Goal: Transaction & Acquisition: Book appointment/travel/reservation

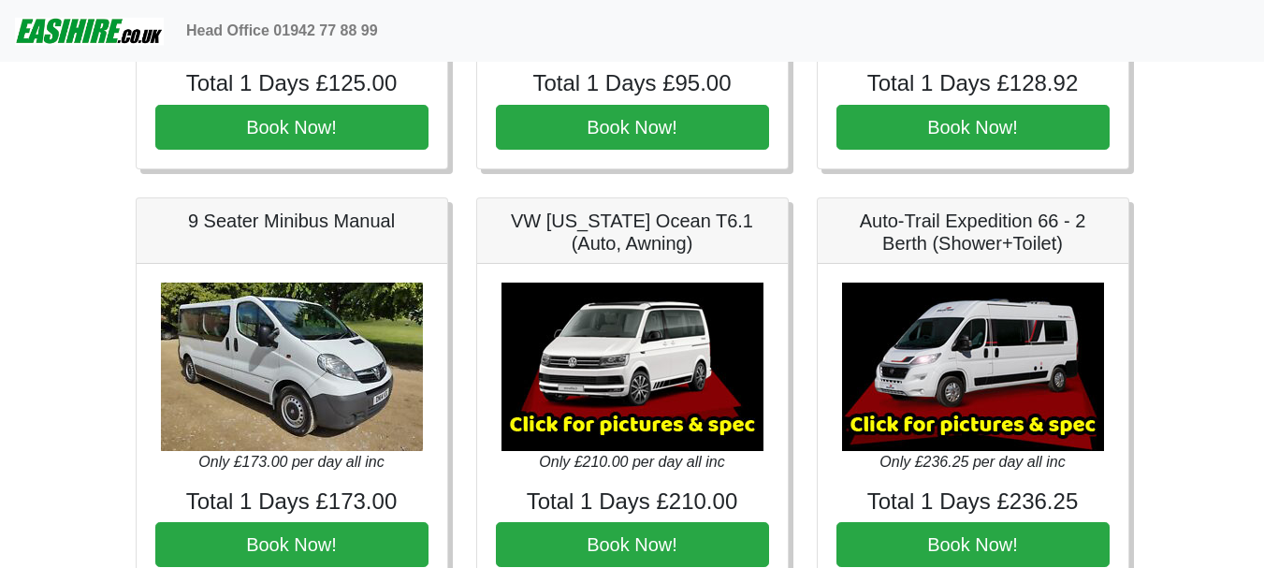
scroll to position [2128, 0]
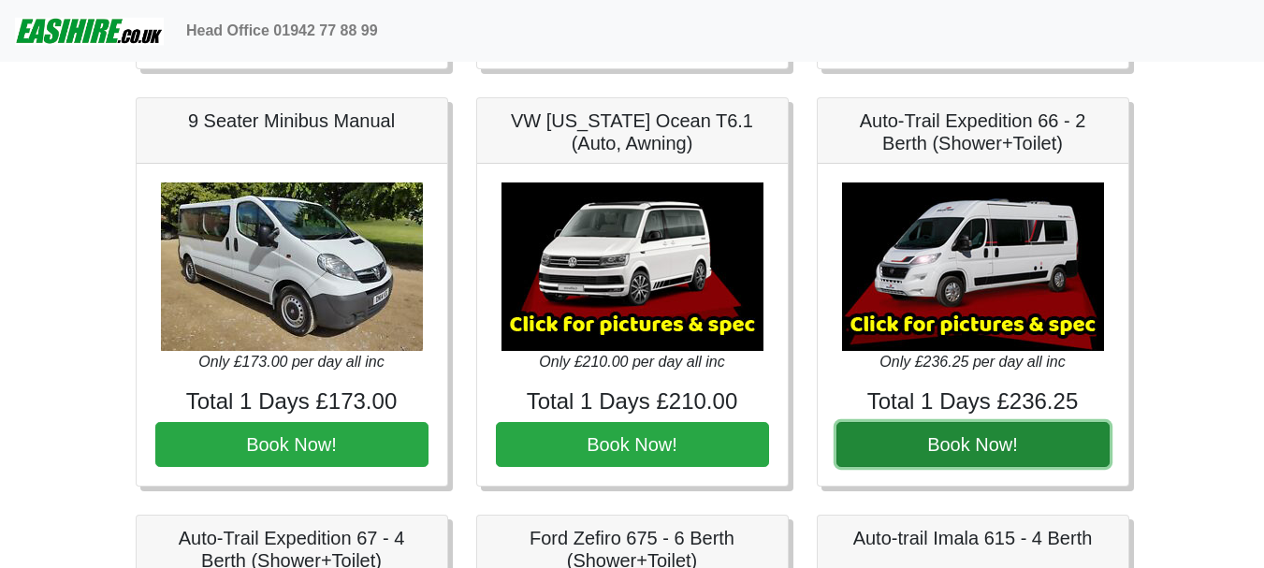
click at [954, 451] on button "Book Now!" at bounding box center [972, 444] width 273 height 45
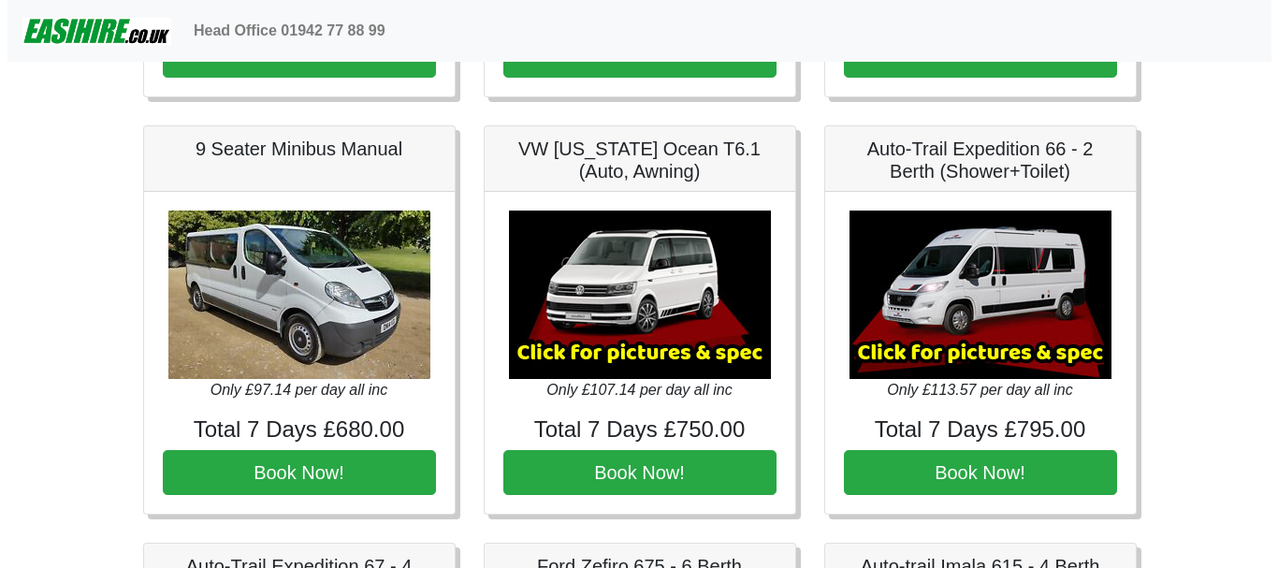
scroll to position [2152, 0]
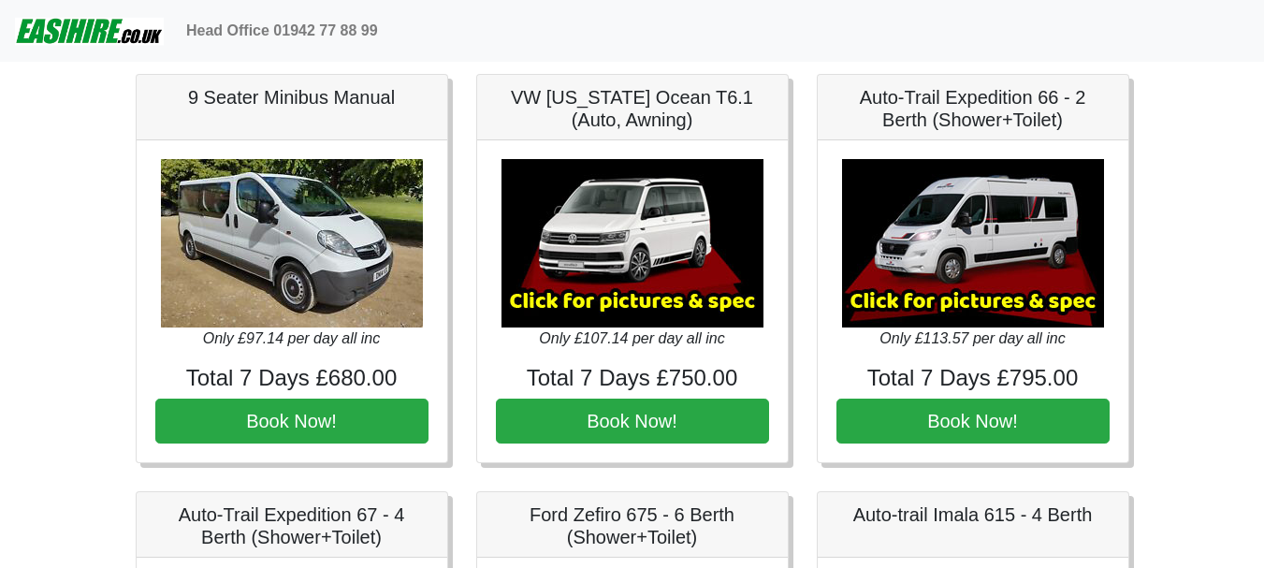
click at [941, 240] on img at bounding box center [973, 243] width 262 height 168
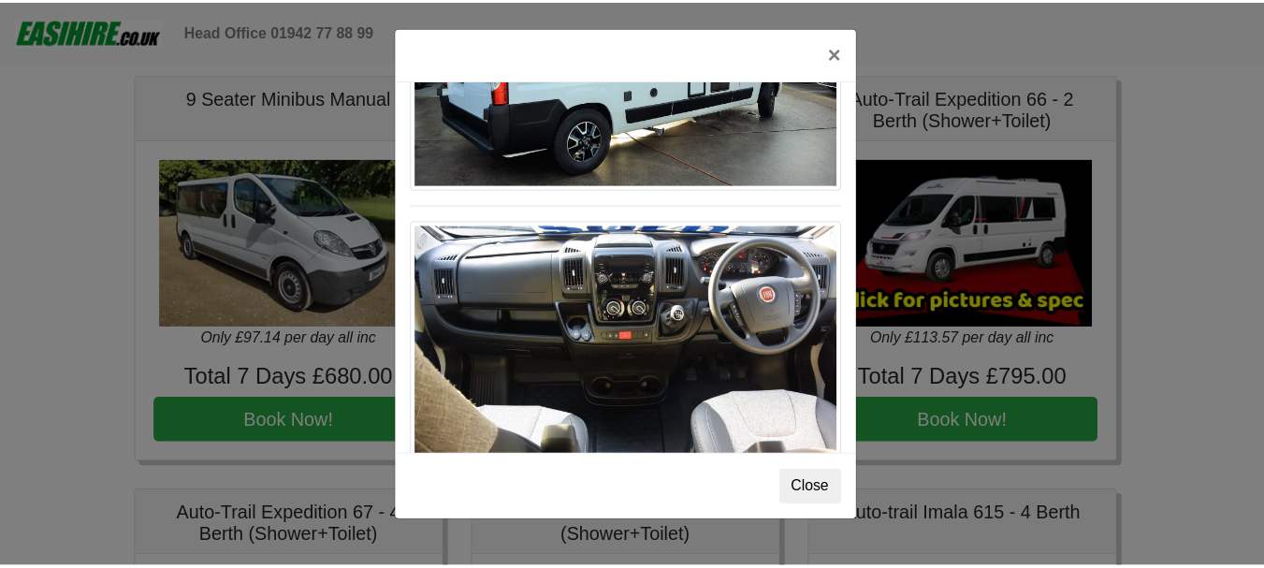
scroll to position [1684, 0]
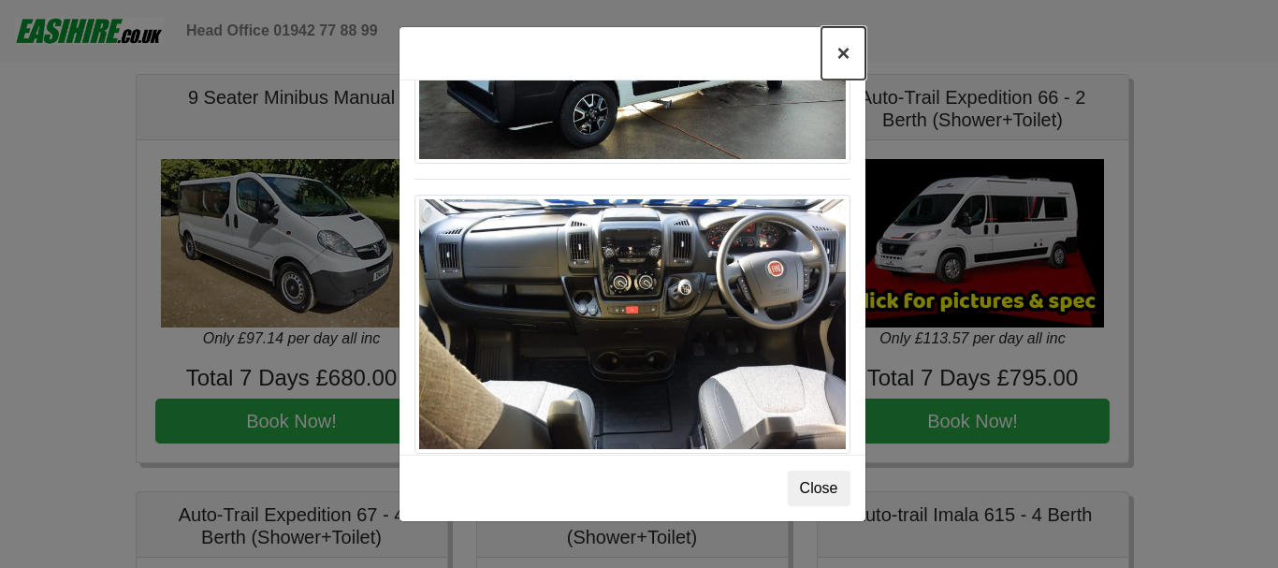
click at [848, 54] on button "×" at bounding box center [842, 53] width 43 height 52
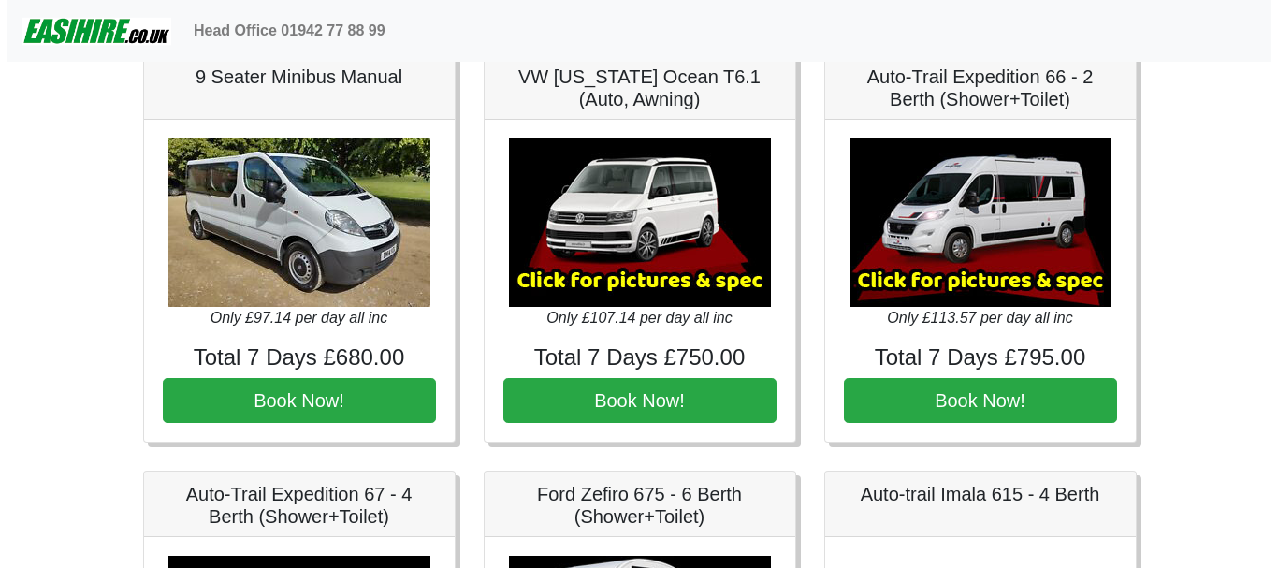
scroll to position [2058, 0]
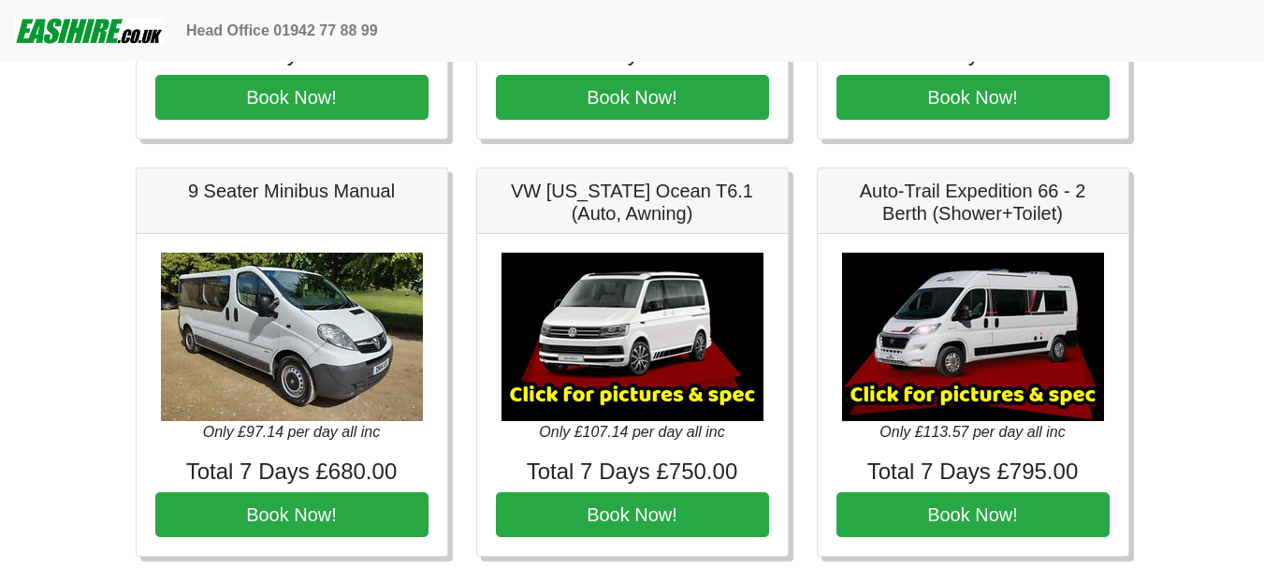
click at [610, 300] on img at bounding box center [632, 337] width 262 height 168
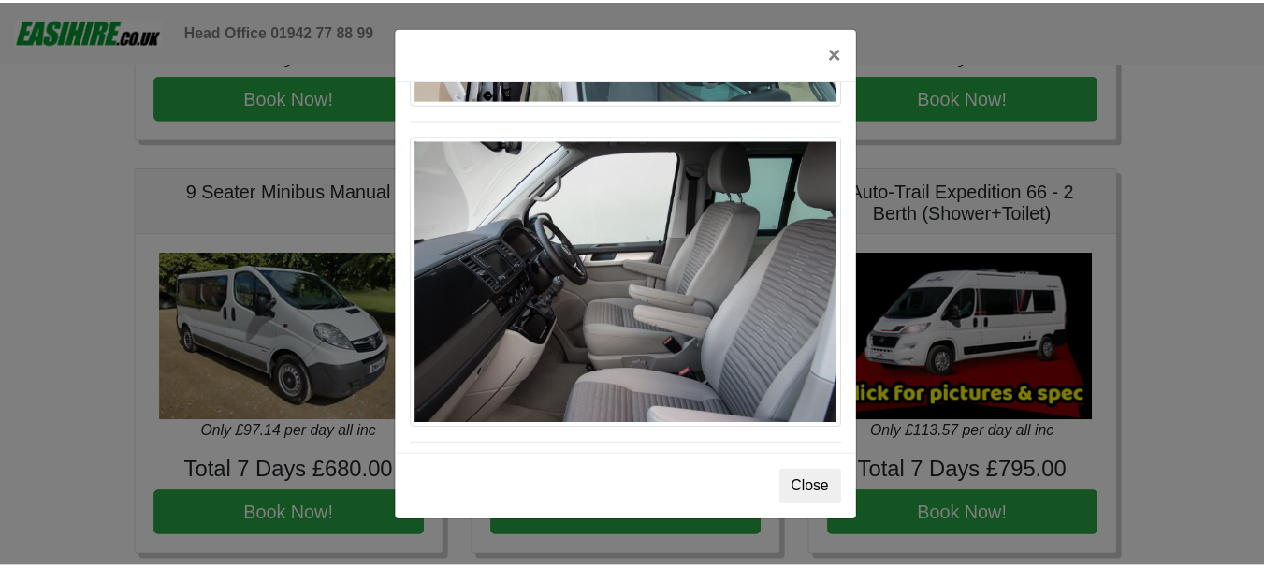
scroll to position [1123, 0]
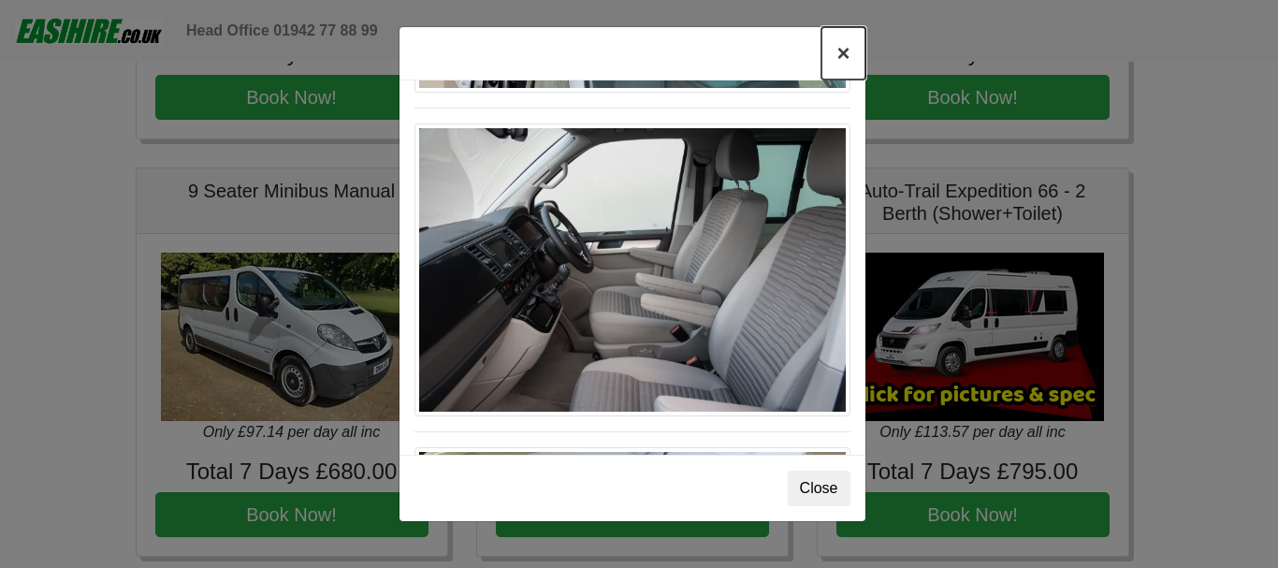
click at [844, 56] on button "×" at bounding box center [842, 53] width 43 height 52
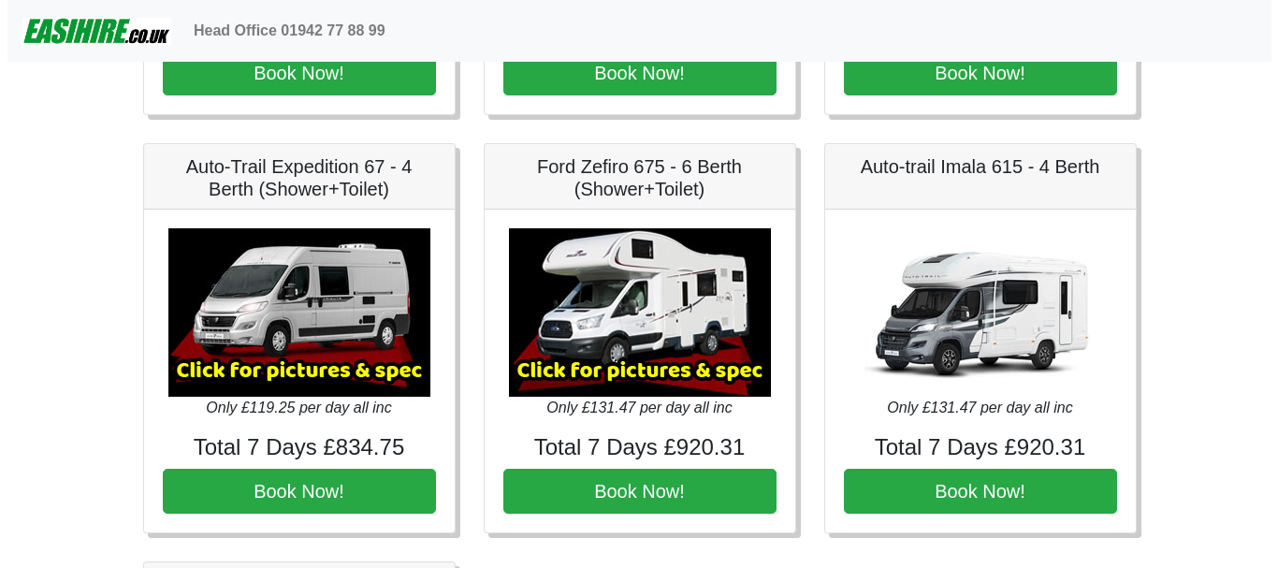
scroll to position [2526, 0]
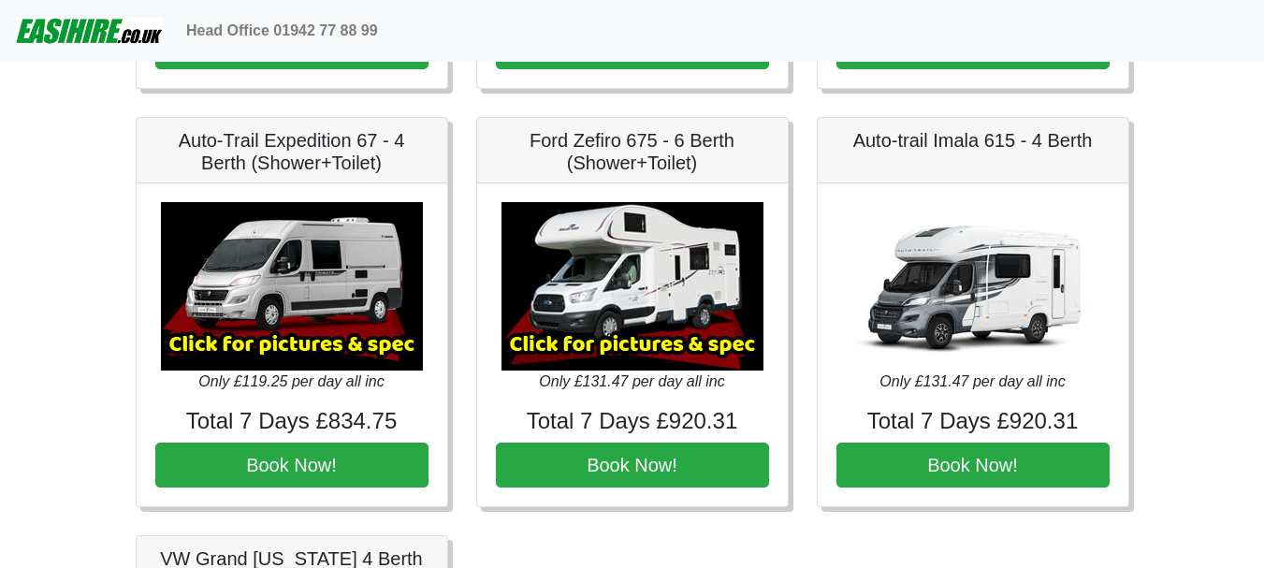
click at [337, 294] on img at bounding box center [292, 286] width 262 height 168
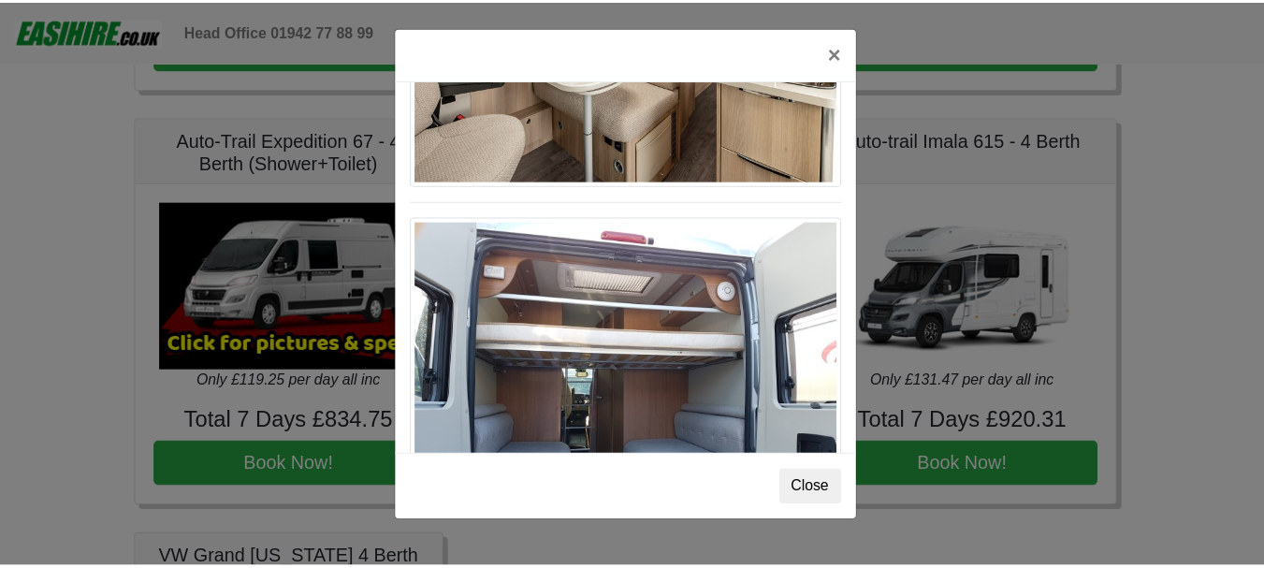
scroll to position [1497, 0]
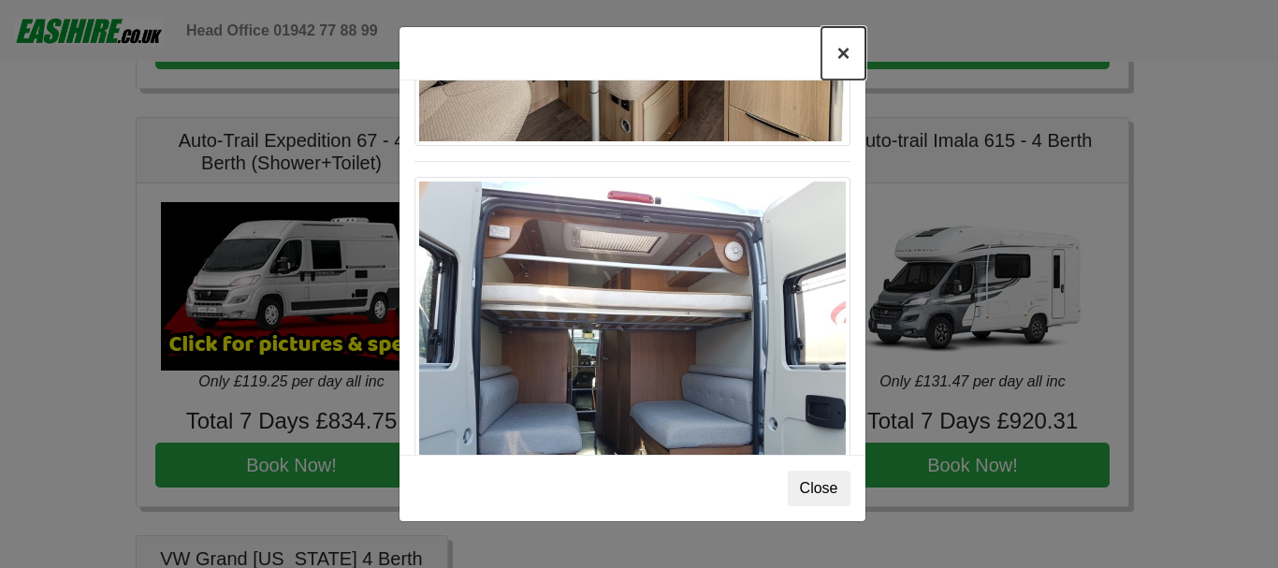
click at [834, 46] on button "×" at bounding box center [842, 53] width 43 height 52
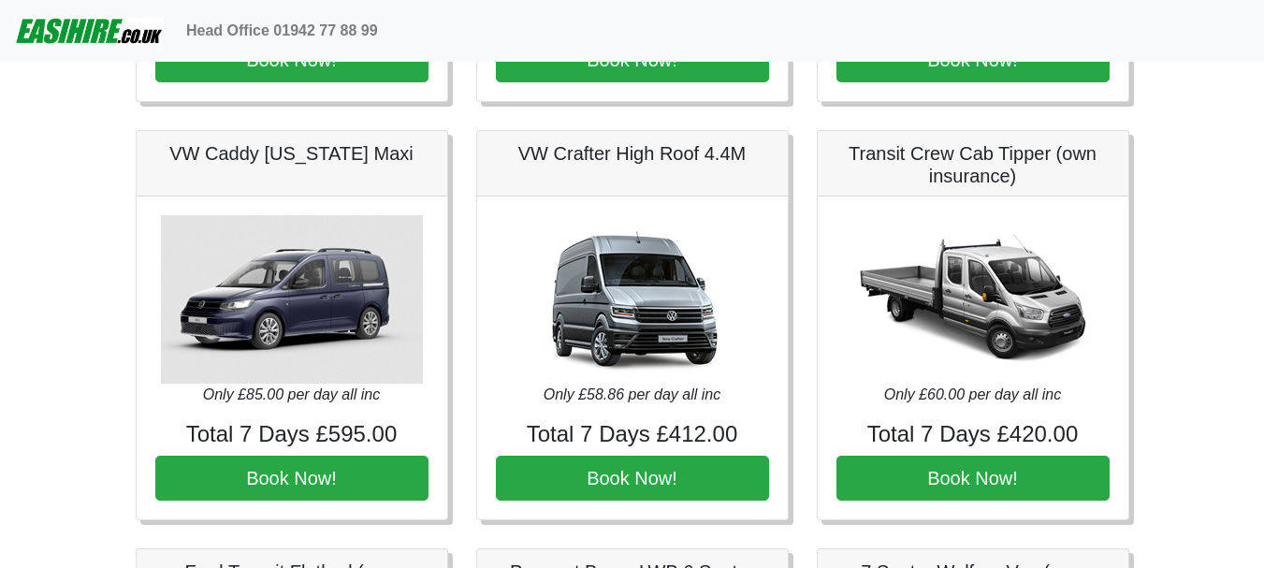
scroll to position [1193, 0]
